Goal: Communication & Community: Ask a question

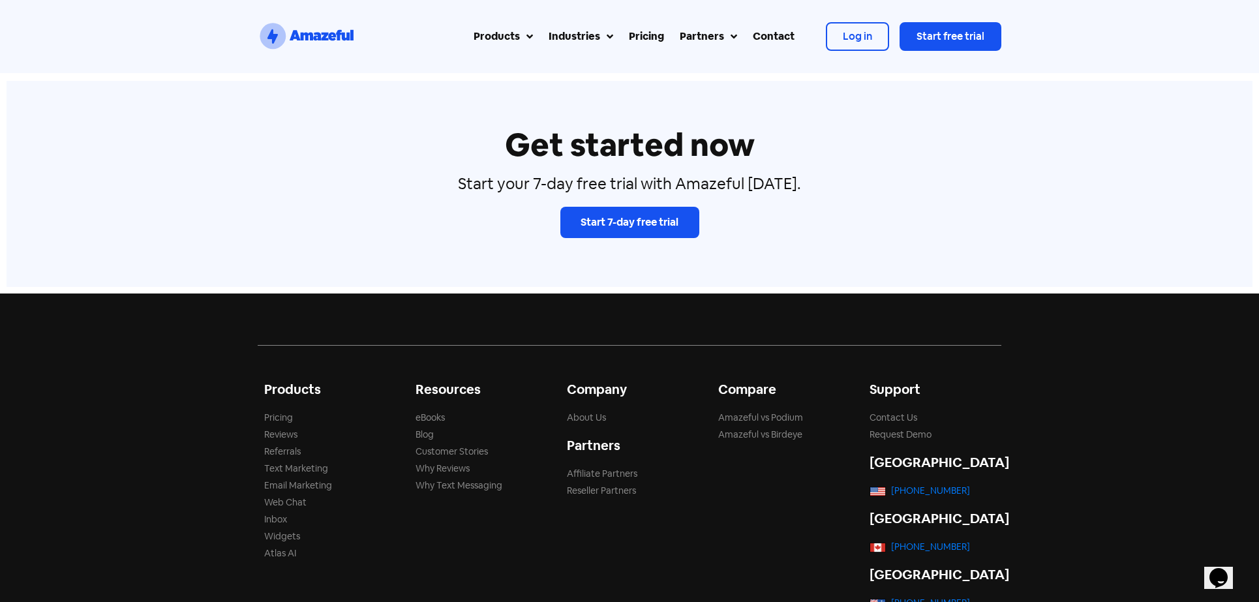
scroll to position [4590, 0]
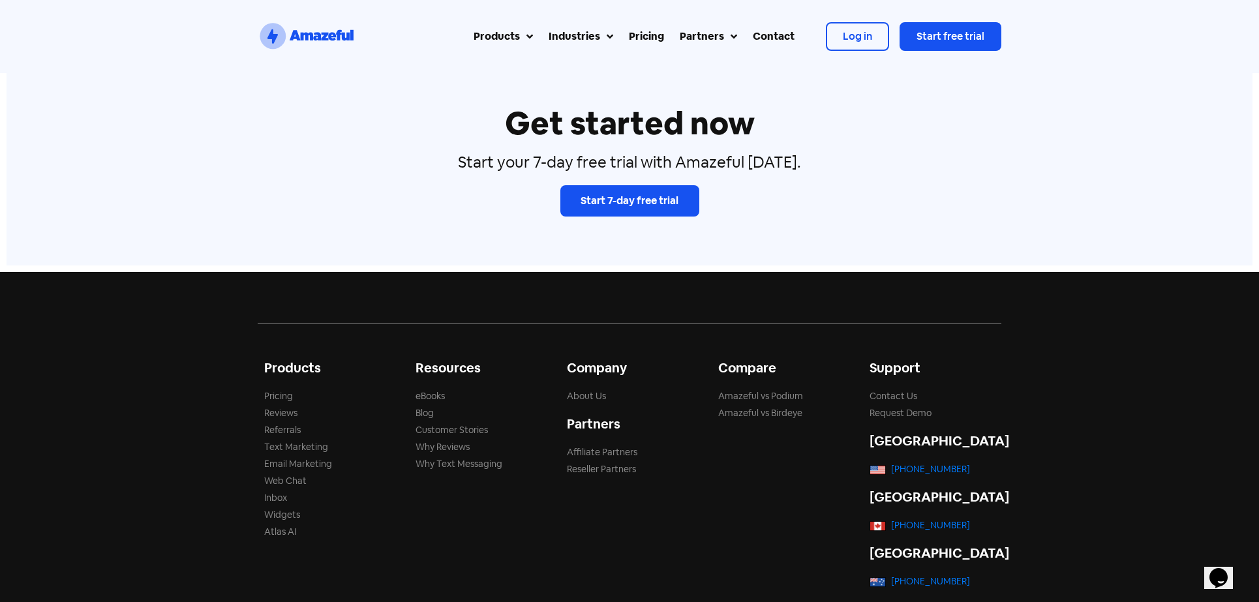
click at [630, 33] on div "Pricing" at bounding box center [646, 37] width 35 height 16
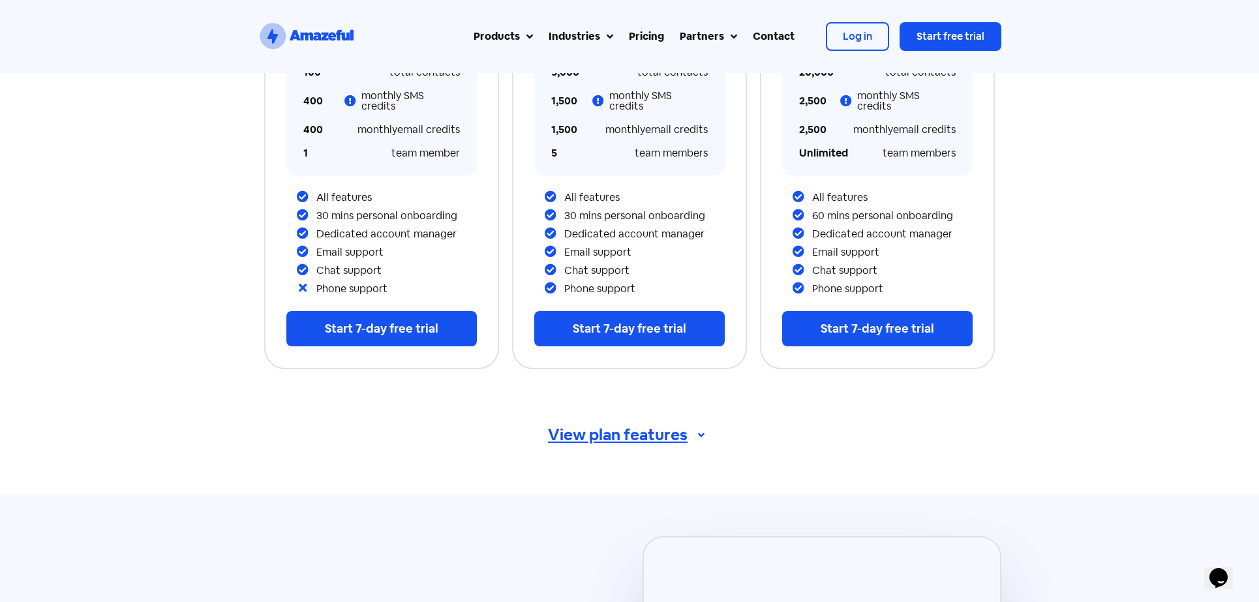
scroll to position [453, 0]
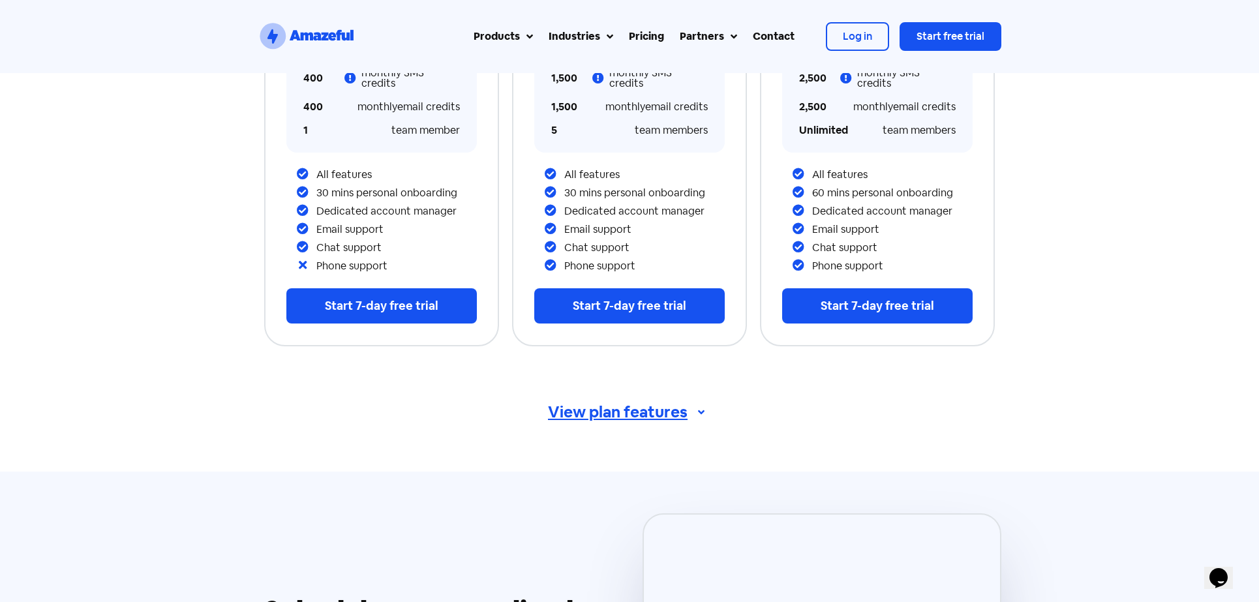
click at [588, 412] on div "View plan features" at bounding box center [629, 412] width 743 height 35
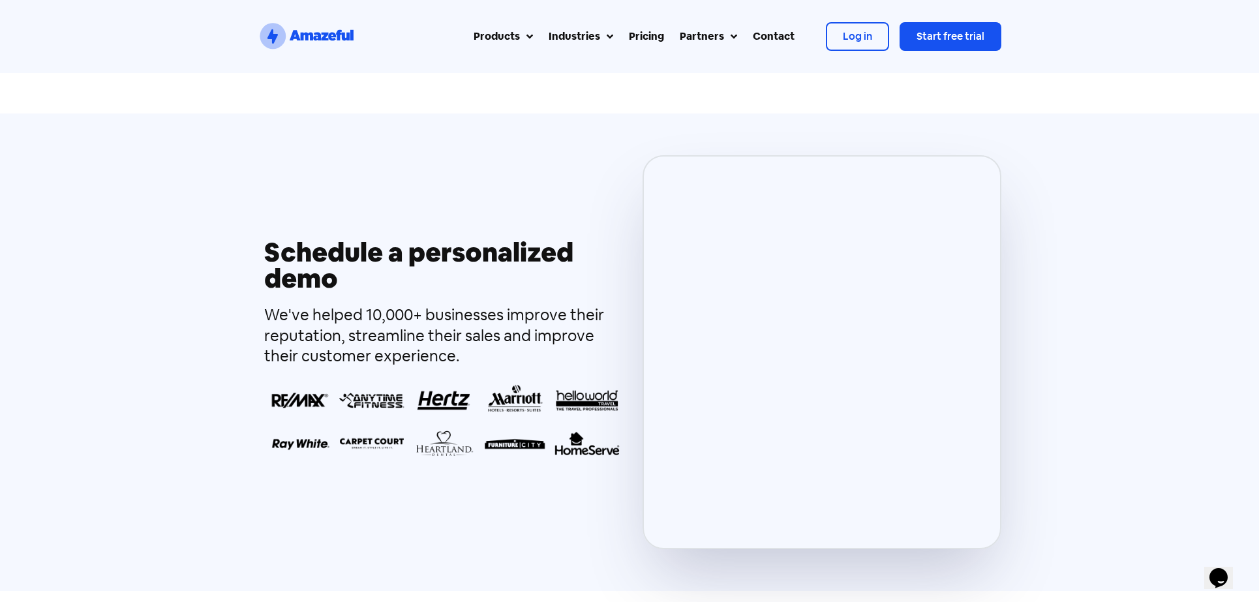
scroll to position [2821, 0]
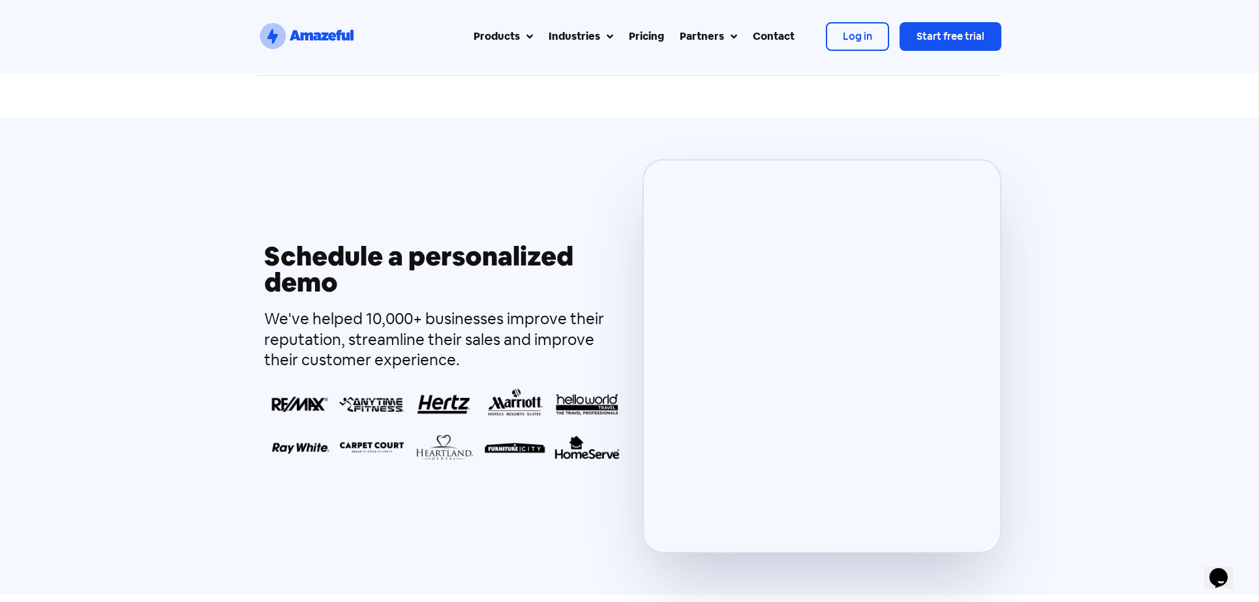
click at [1070, 213] on div "Schedule a personalized demo We've helped 10,000+ businesses improve their repu…" at bounding box center [629, 355] width 1259 height 477
click at [1027, 131] on div "Schedule a personalized demo We've helped 10,000+ businesses improve their repu…" at bounding box center [629, 355] width 1259 height 477
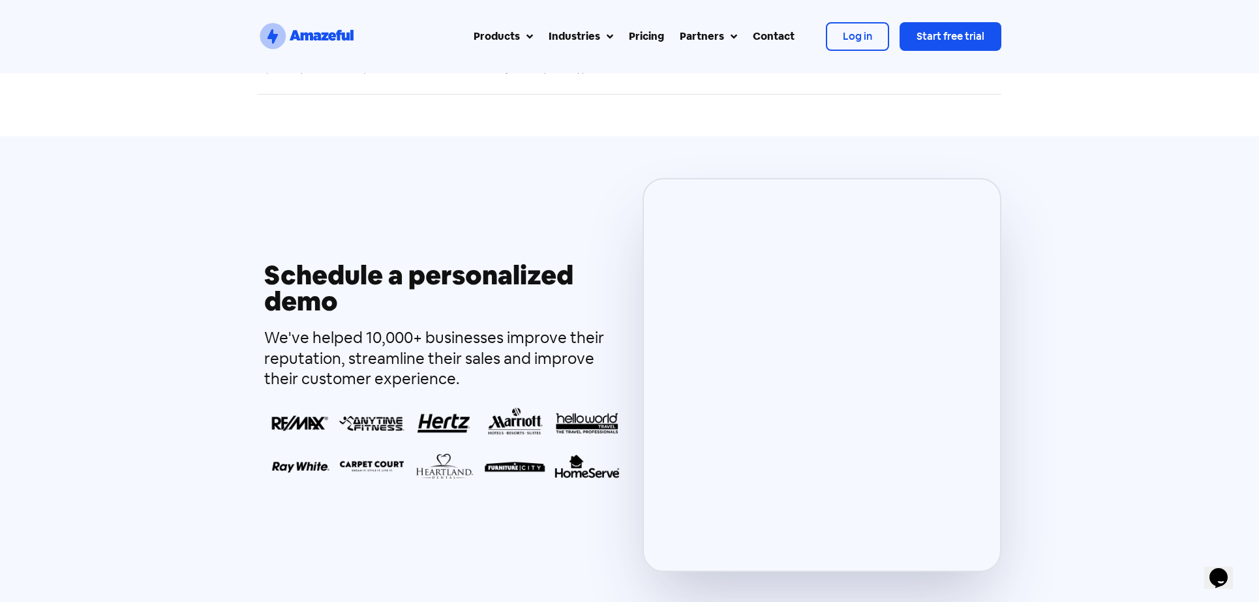
scroll to position [2788, 0]
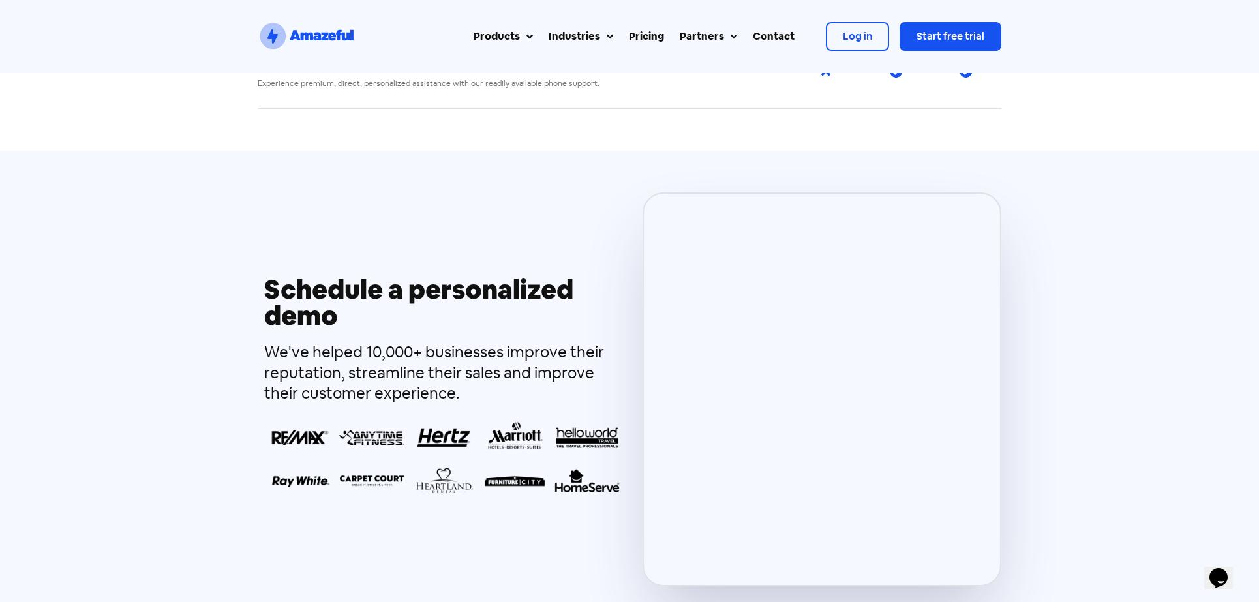
click at [605, 217] on div "Schedule a personalized demo We've helped 10,000+ businesses improve their repu…" at bounding box center [444, 389] width 372 height 394
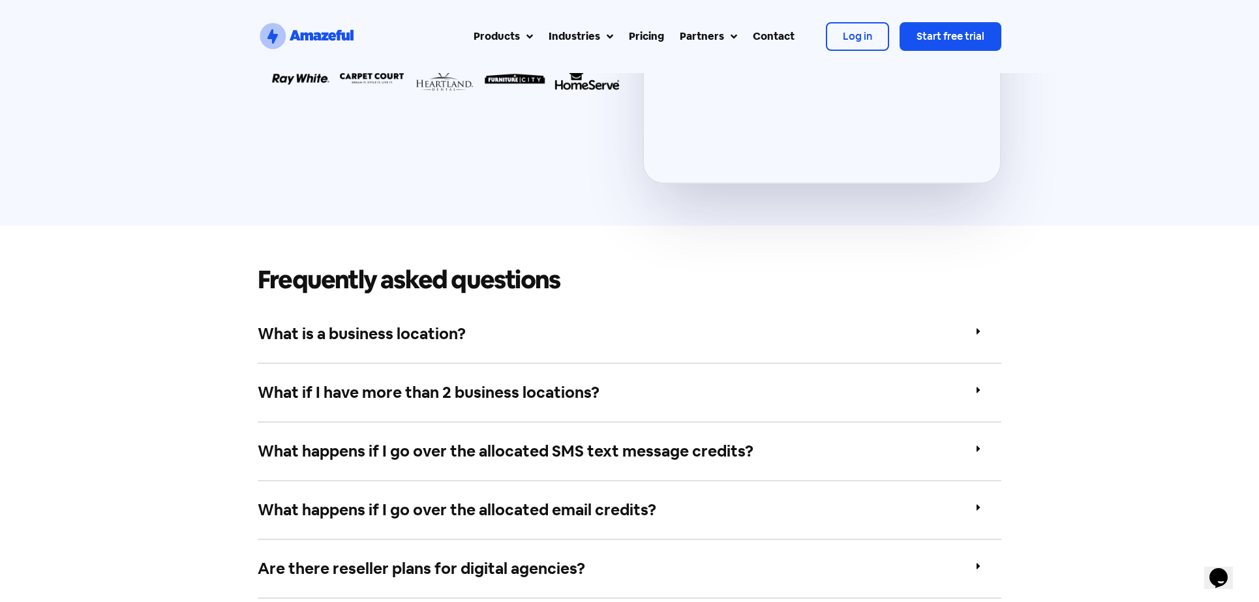
scroll to position [3192, 0]
click at [547, 381] on link "What if I have more than 2 business locations?" at bounding box center [429, 391] width 342 height 20
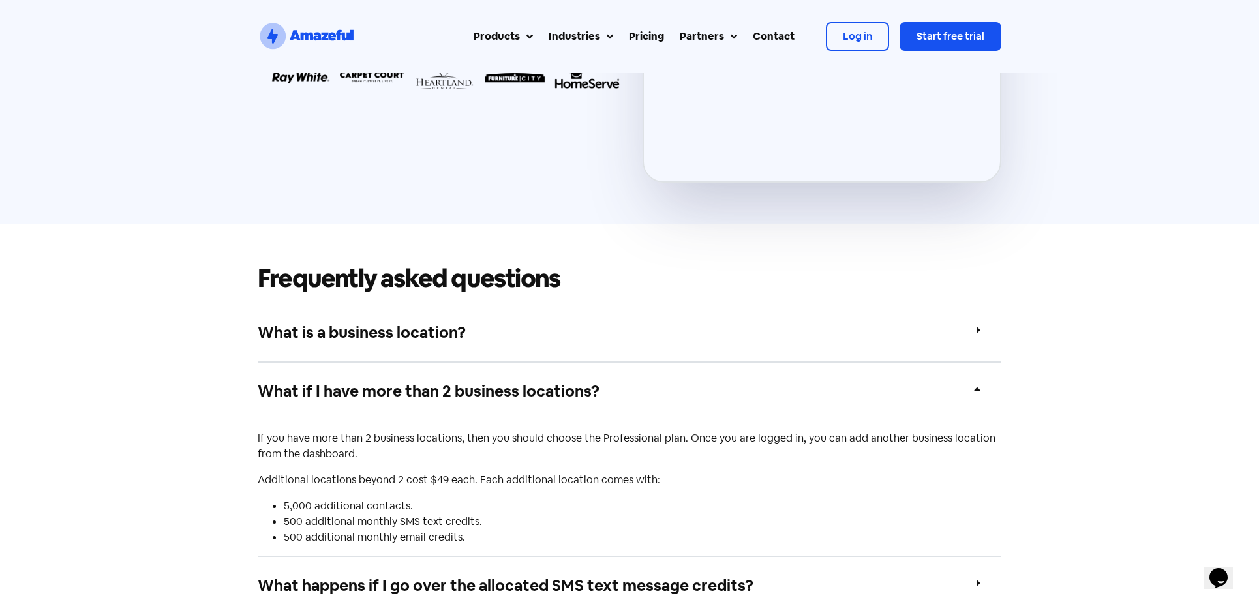
click at [547, 381] on link "What if I have more than 2 business locations?" at bounding box center [429, 391] width 342 height 20
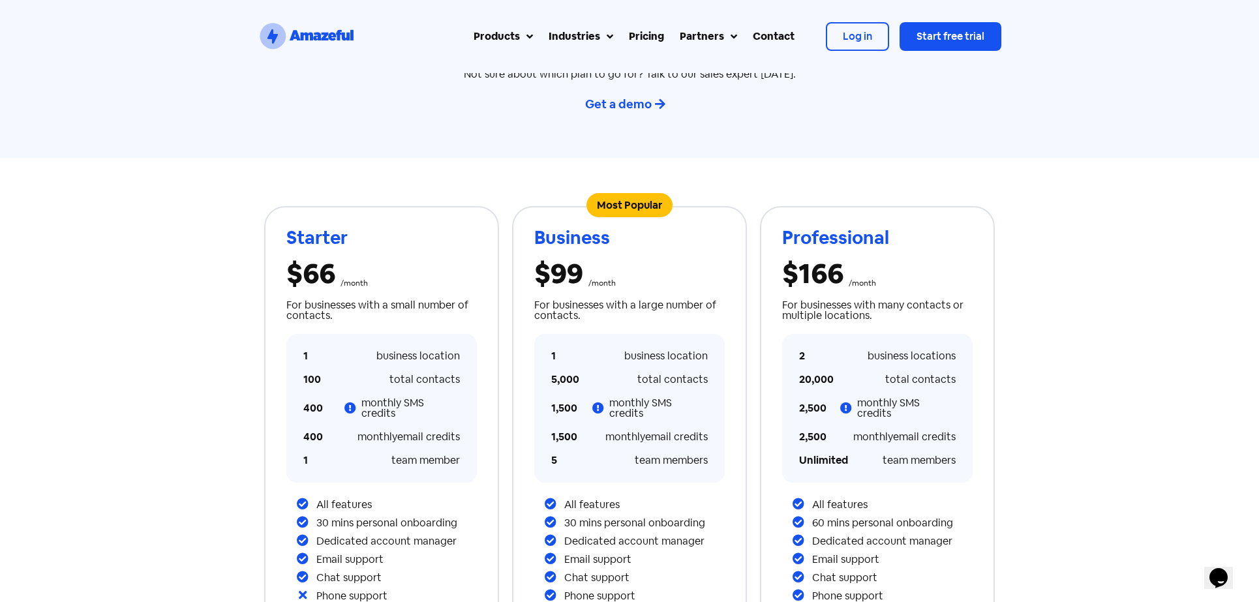
scroll to position [0, 0]
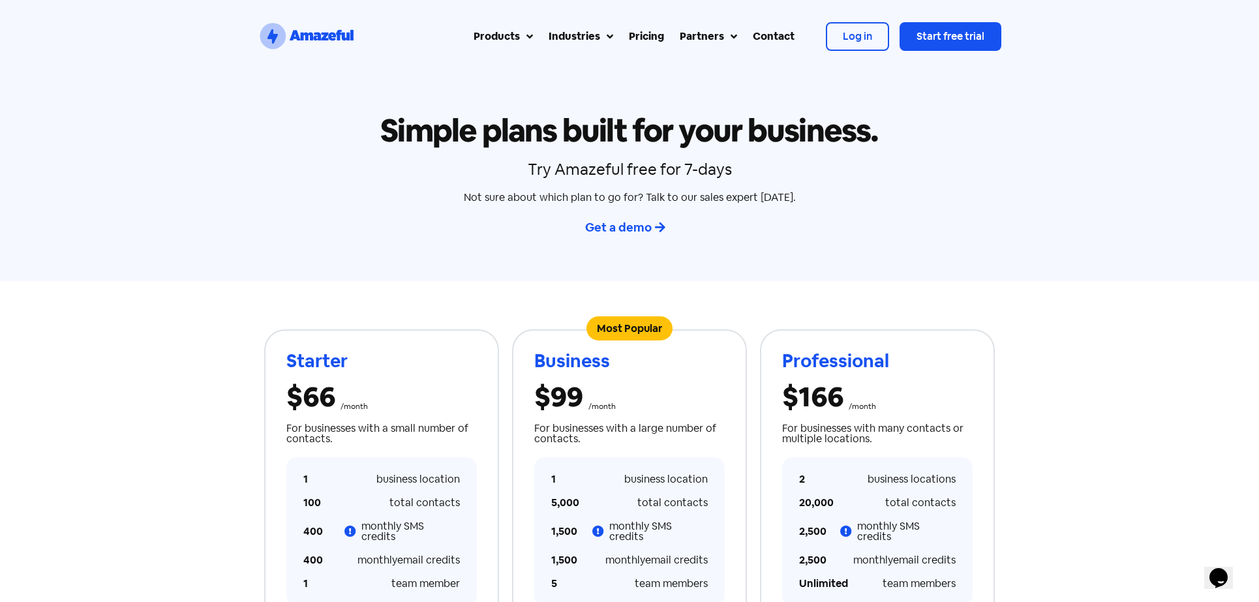
click at [768, 34] on div "Contact" at bounding box center [774, 37] width 42 height 16
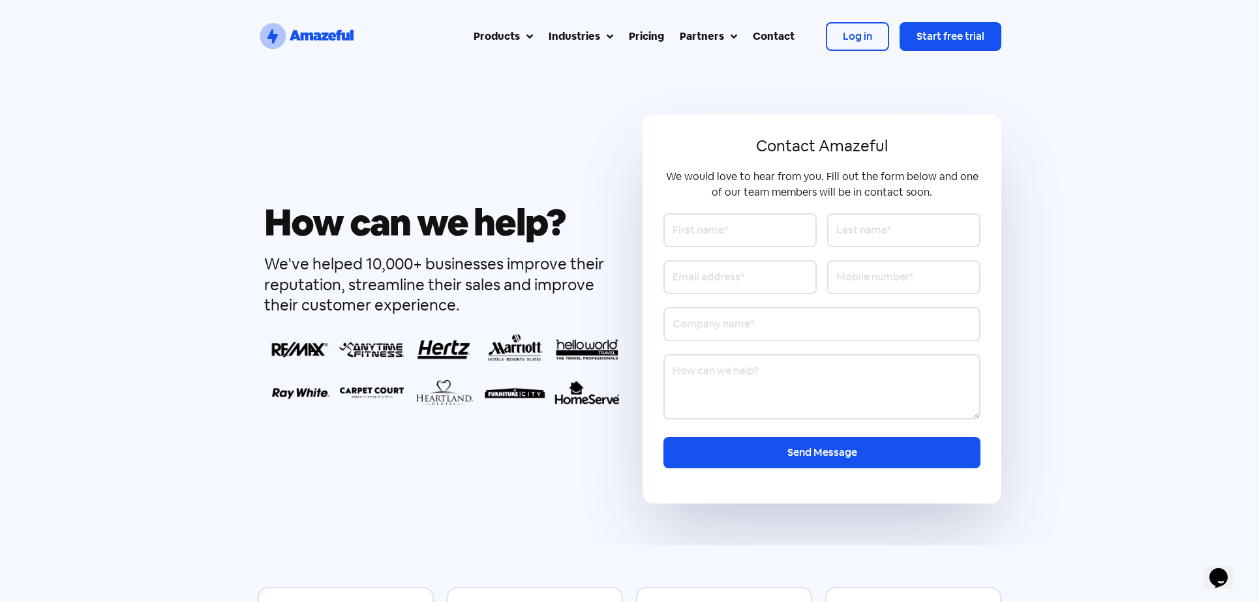
click at [691, 233] on input "Contact form" at bounding box center [739, 230] width 153 height 34
type input "Emanuele"
click at [882, 232] on input "Contact form" at bounding box center [903, 230] width 153 height 34
type input "N"
click at [766, 286] on input "Contact form" at bounding box center [739, 277] width 153 height 34
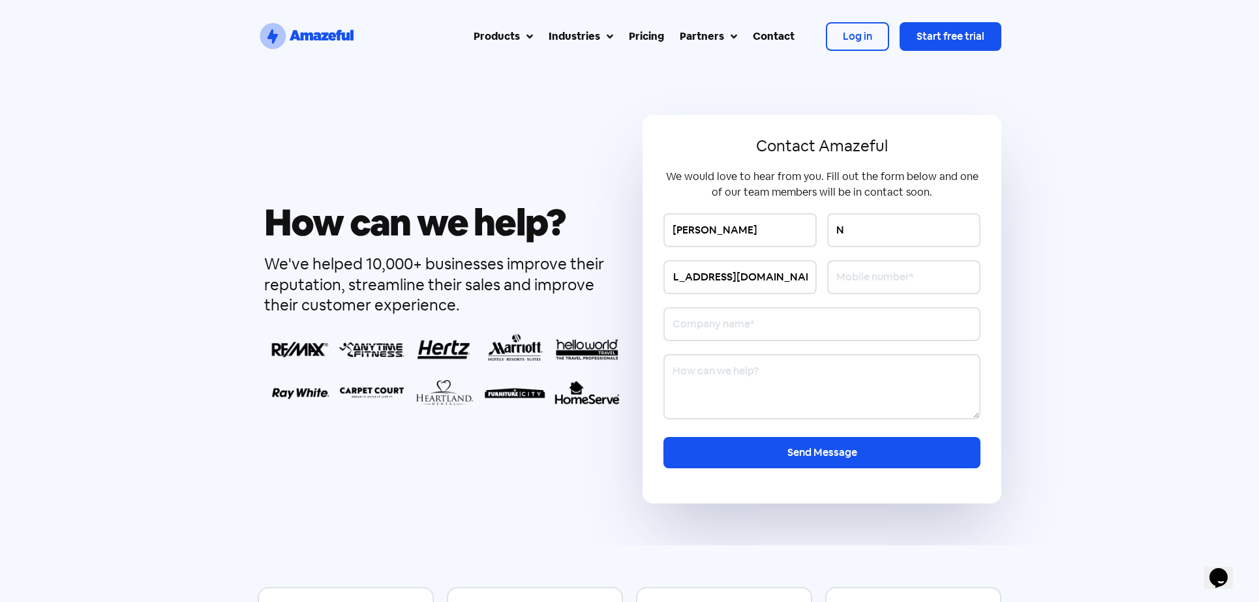
scroll to position [0, 44]
type input "emanuele@heritageclosingfirm.com"
click at [858, 275] on input "Contact form" at bounding box center [903, 277] width 153 height 34
type input "4047917220"
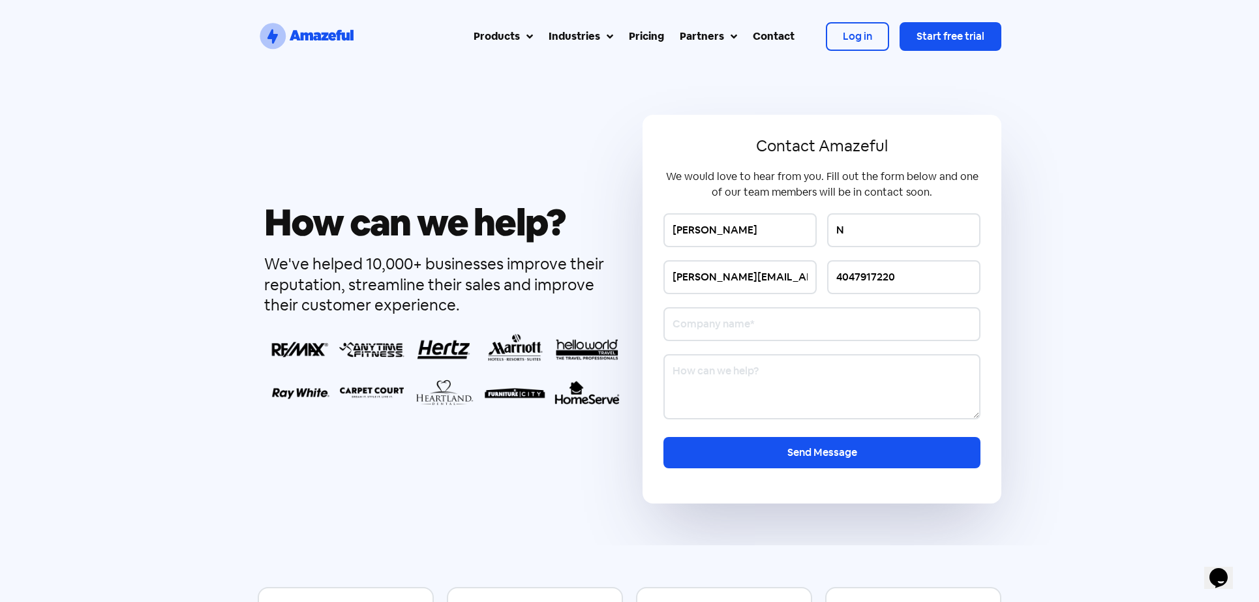
click at [816, 310] on input "Contact form" at bounding box center [821, 324] width 317 height 34
type input "Heritage Closing Firm"
click at [755, 377] on textarea "Contact form" at bounding box center [821, 386] width 317 height 65
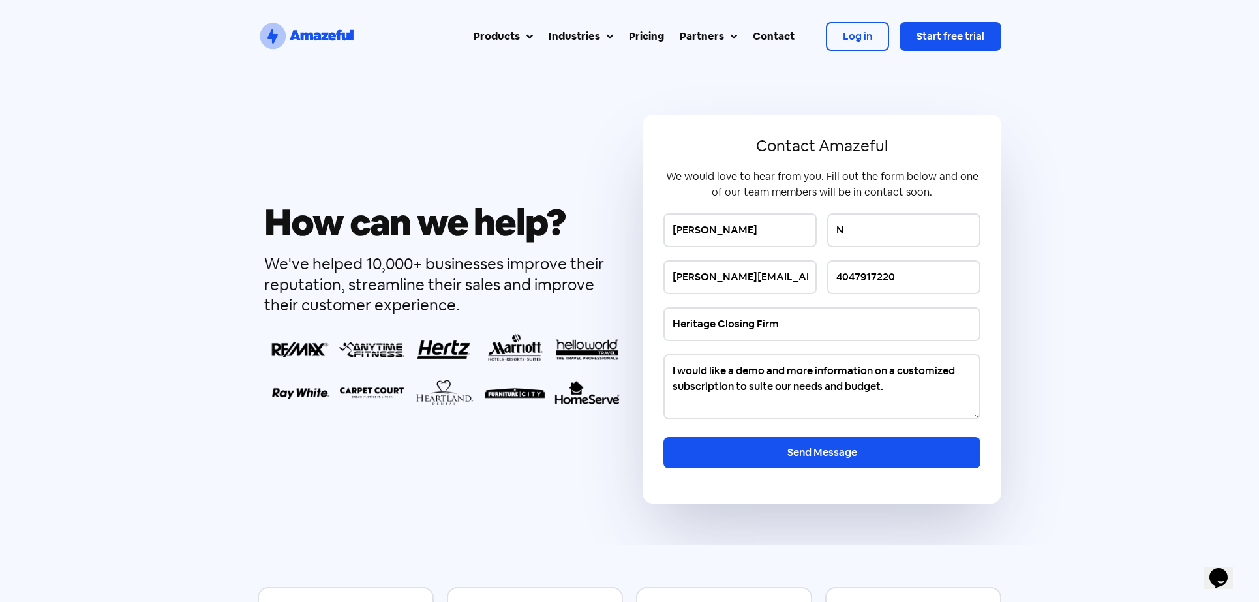
click at [772, 385] on textarea "I would like a demo and more information on a customized subscription to suite …" at bounding box center [821, 386] width 317 height 65
click at [910, 389] on textarea "I would like a demo and more information on a customized subscription to suit o…" at bounding box center [821, 386] width 317 height 65
type textarea "I would like a demo and more information on a customized subscription to suit o…"
drag, startPoint x: 903, startPoint y: 273, endPoint x: 790, endPoint y: 269, distance: 112.9
click at [790, 269] on div "emanuele@heritageclosingfirm.com 4047917220" at bounding box center [821, 283] width 317 height 47
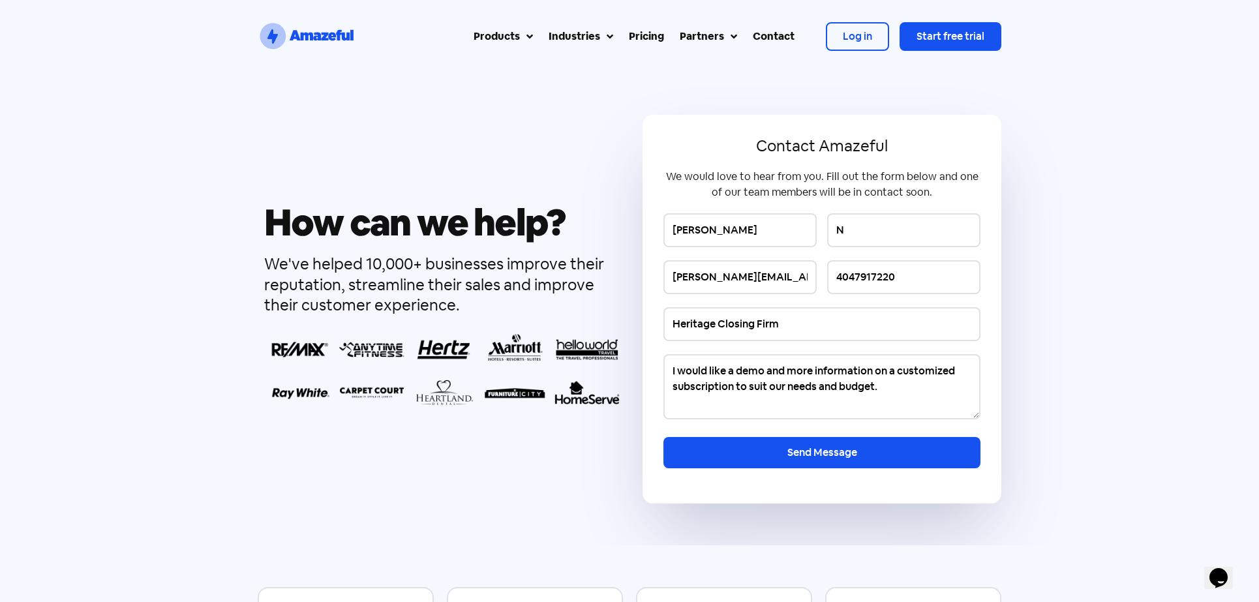
click at [957, 282] on input "4047917220" at bounding box center [903, 277] width 153 height 34
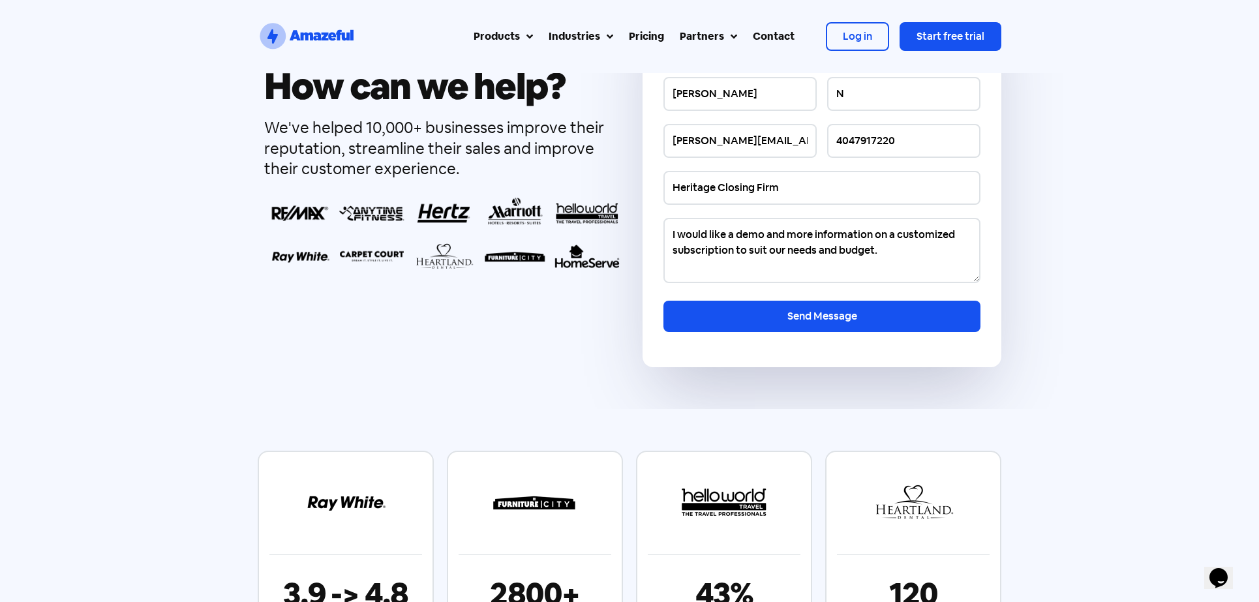
scroll to position [136, 0]
click at [762, 299] on div "Emanuele N emanuele@heritageclosingfirm.com 4047917220 Heritage Closing Firm I …" at bounding box center [821, 216] width 317 height 277
click at [757, 318] on input "Send Message" at bounding box center [821, 316] width 317 height 31
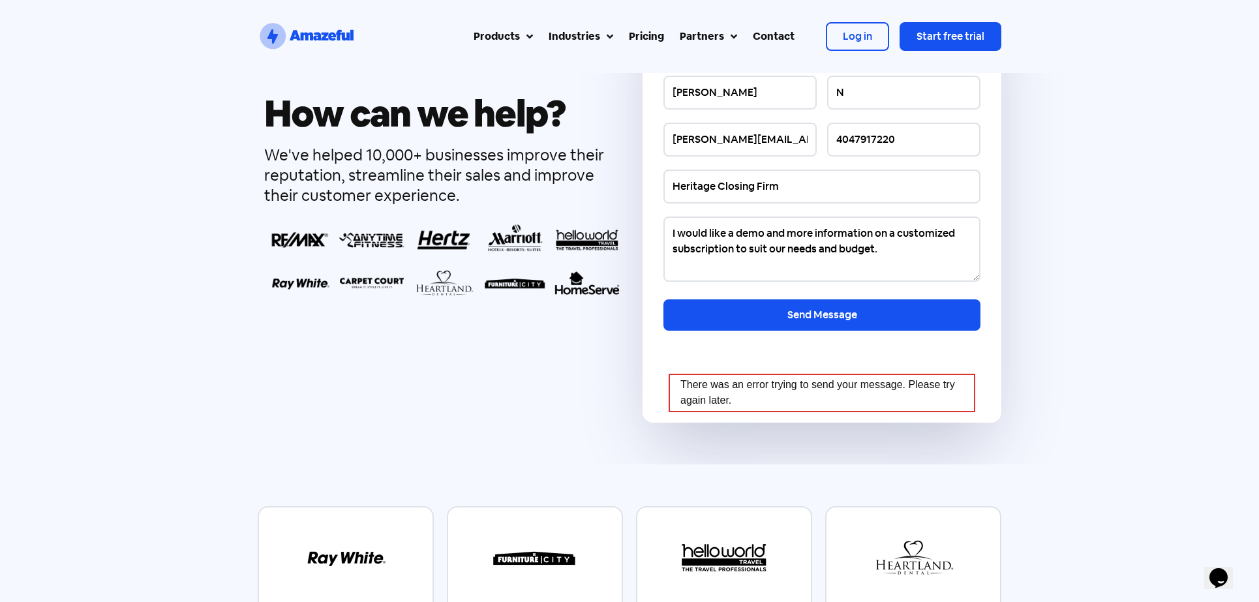
click at [781, 318] on input "Send Message" at bounding box center [821, 314] width 317 height 31
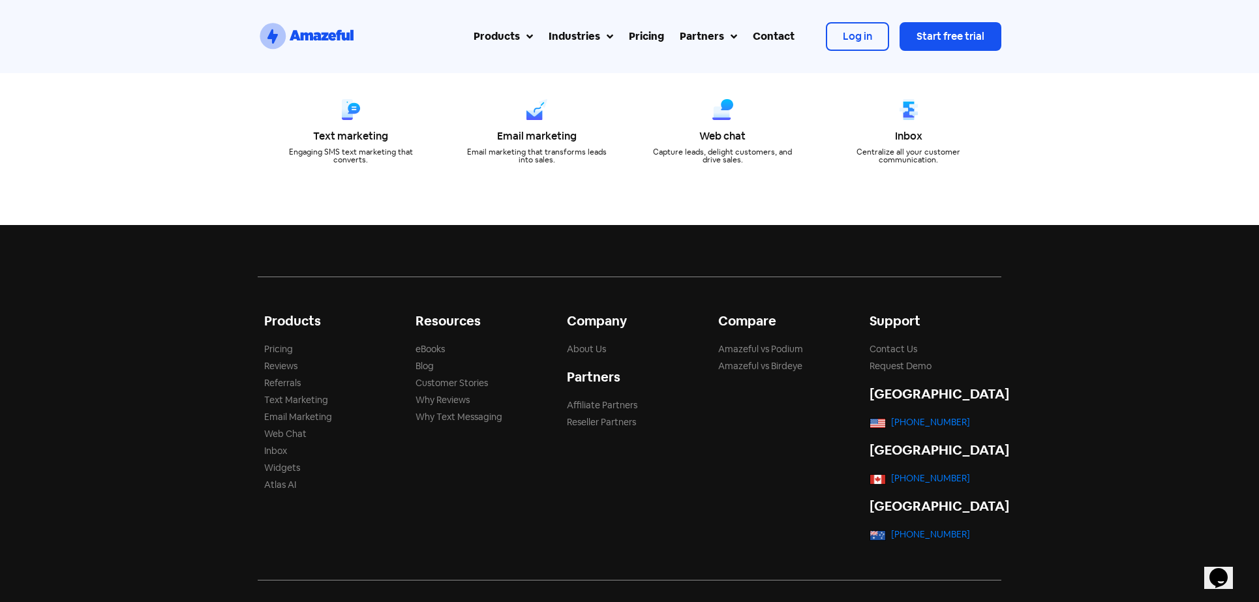
scroll to position [1094, 0]
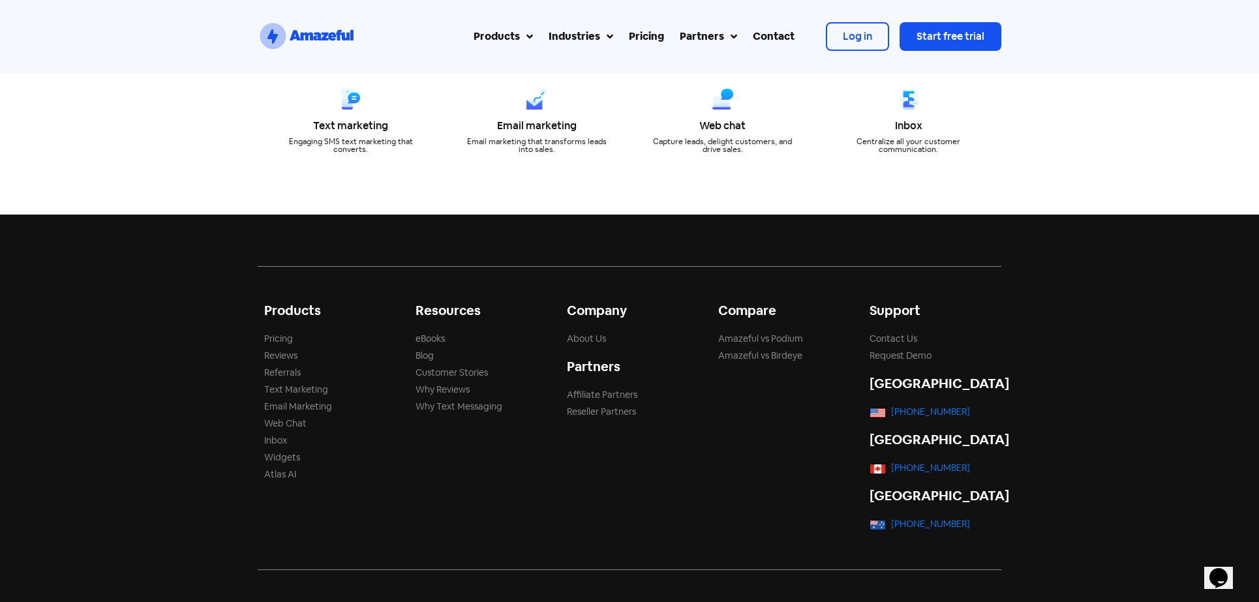
click at [792, 336] on link "Amazeful vs Podium" at bounding box center [760, 339] width 85 height 12
